Goal: Register for event/course

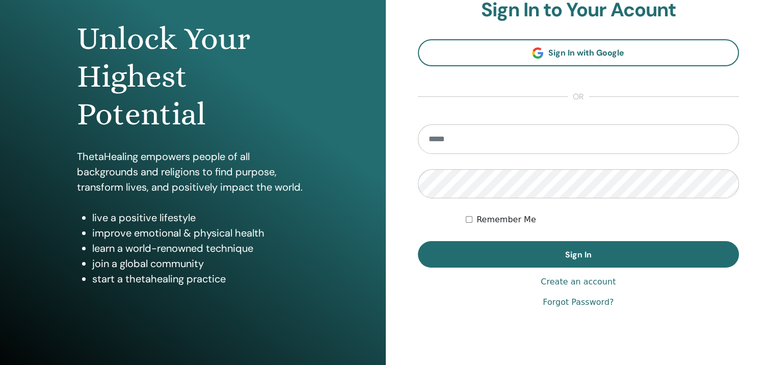
scroll to position [73, 0]
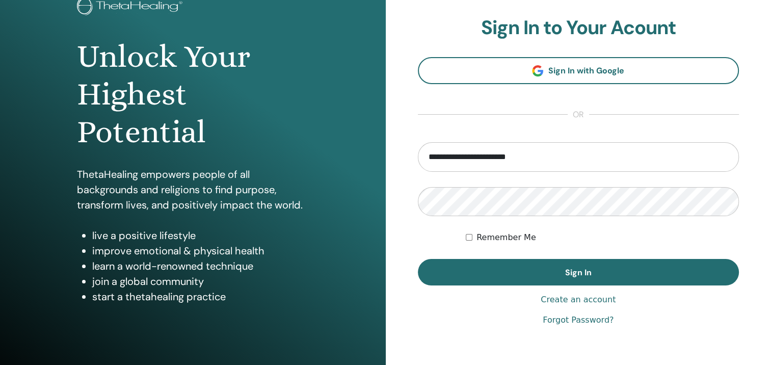
type input "**********"
click at [389, 210] on div "**********" at bounding box center [579, 171] width 386 height 489
click at [435, 244] on form "**********" at bounding box center [579, 214] width 322 height 144
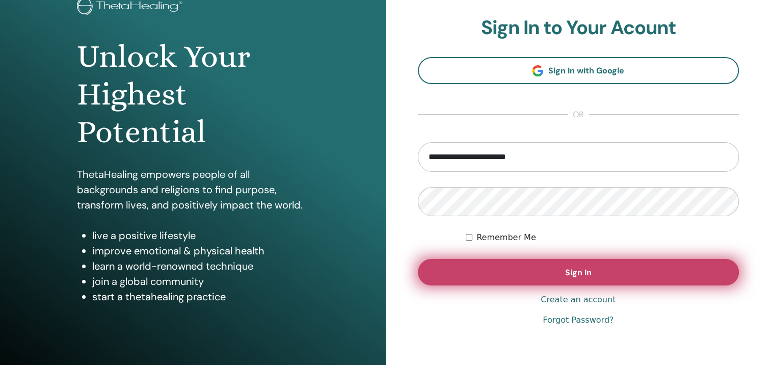
click at [532, 264] on button "Sign In" at bounding box center [579, 272] width 322 height 26
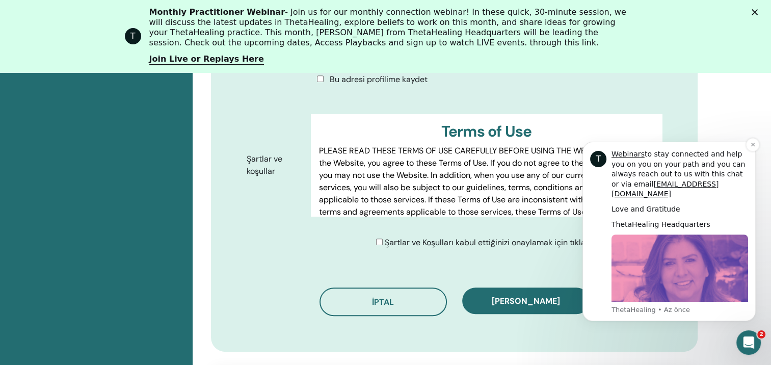
scroll to position [534, 0]
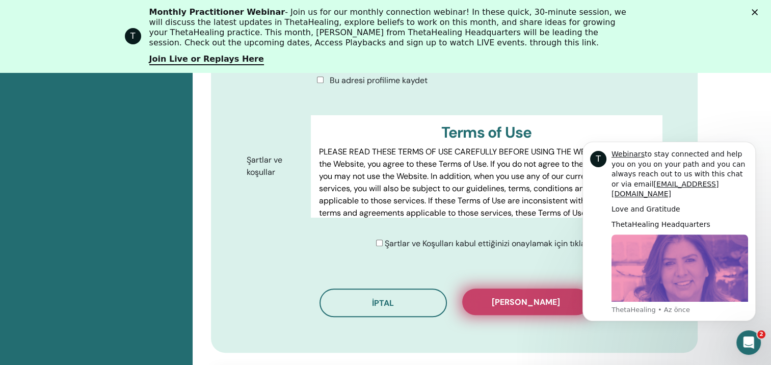
click at [499, 297] on span "Kaydı onayla" at bounding box center [526, 302] width 68 height 11
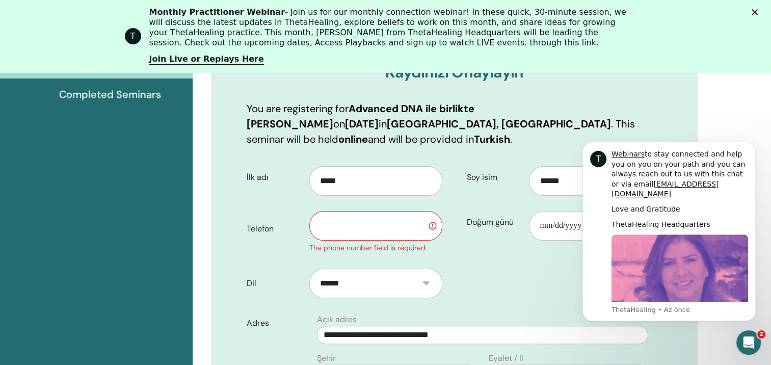
scroll to position [177, 0]
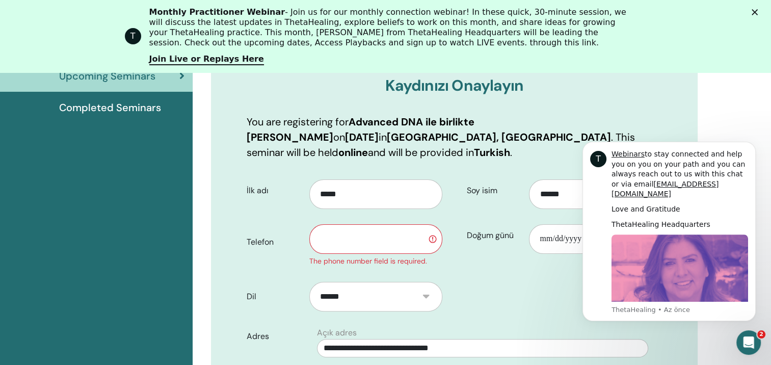
click at [385, 229] on input "text" at bounding box center [375, 239] width 133 height 30
click at [752, 145] on icon "Dismiss notification" at bounding box center [753, 145] width 6 height 6
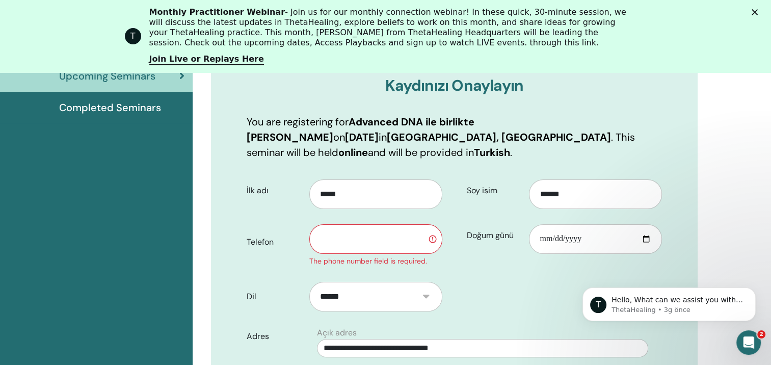
click at [386, 224] on input "text" at bounding box center [375, 239] width 133 height 30
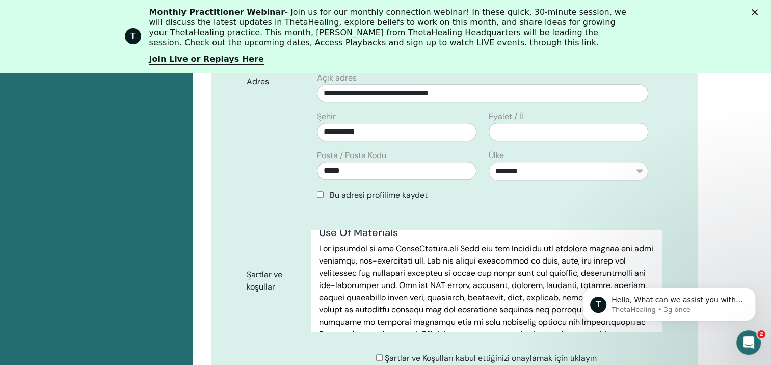
scroll to position [2140, 0]
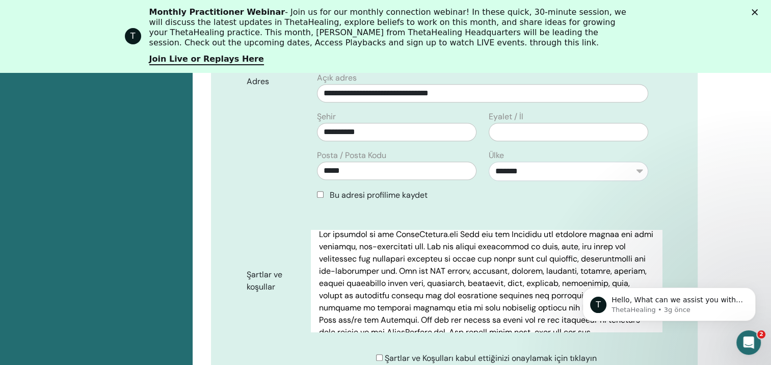
type input "**********"
drag, startPoint x: 650, startPoint y: 261, endPoint x: 652, endPoint y: 302, distance: 41.3
click at [652, 302] on div "T Hello, What can we assist you with today? ThetaHealing • 3g önce" at bounding box center [669, 257] width 188 height 127
drag, startPoint x: 652, startPoint y: 302, endPoint x: 655, endPoint y: 283, distance: 19.6
click at [655, 283] on div "T Hello, What can we assist you with today? ThetaHealing • 3g önce" at bounding box center [669, 257] width 188 height 127
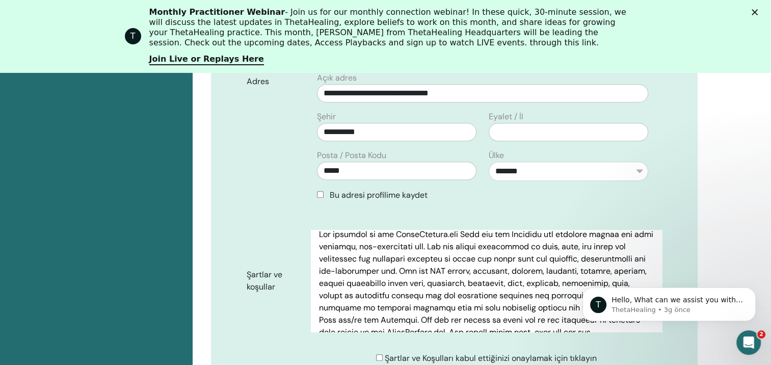
drag, startPoint x: 652, startPoint y: 254, endPoint x: 652, endPoint y: 270, distance: 16.3
click at [652, 270] on div "T Hello, What can we assist you with today? ThetaHealing • 3g önce" at bounding box center [669, 257] width 188 height 127
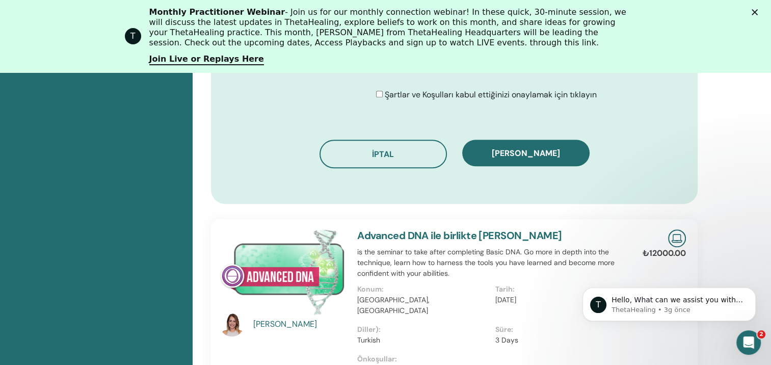
scroll to position [636, 0]
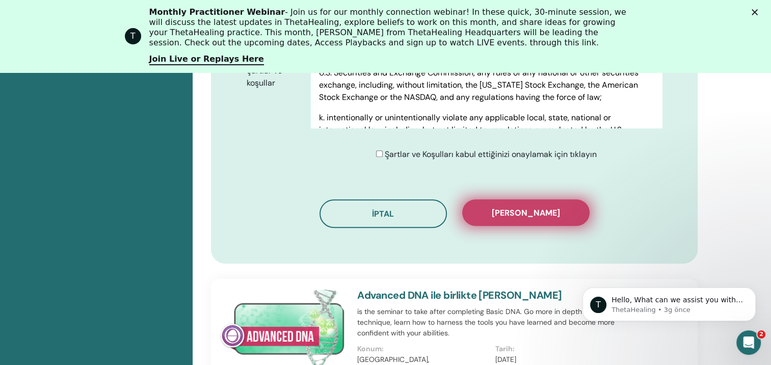
click at [538, 207] on span "Kaydı onayla" at bounding box center [526, 212] width 68 height 11
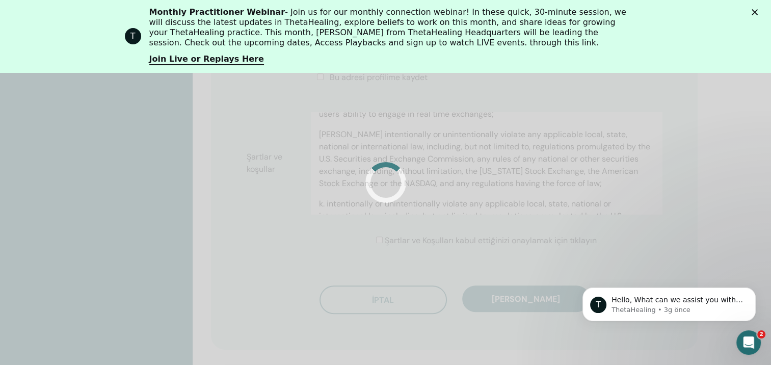
scroll to position [534, 0]
